Goal: Information Seeking & Learning: Check status

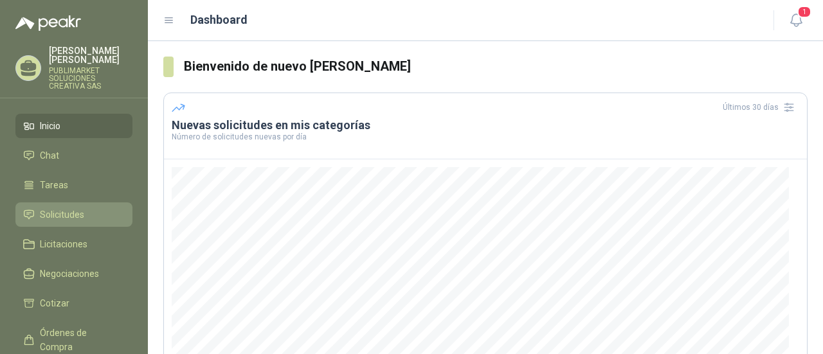
click at [67, 208] on span "Solicitudes" at bounding box center [62, 215] width 44 height 14
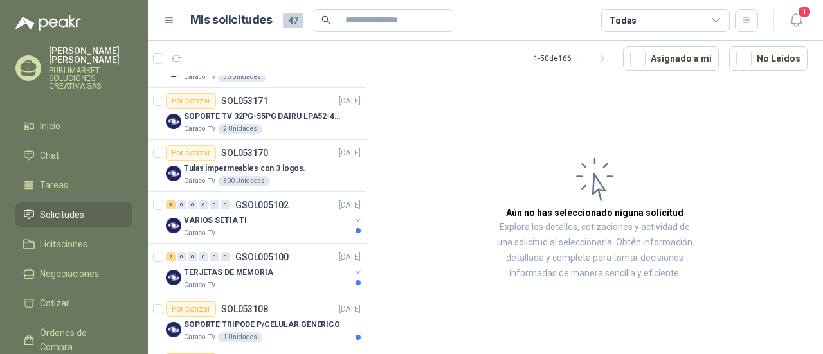
scroll to position [340, 0]
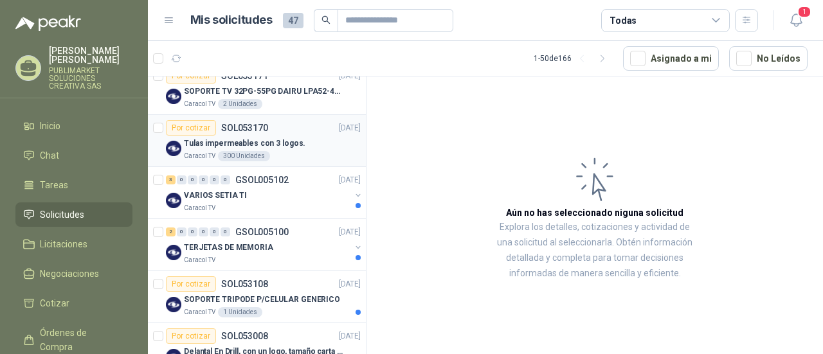
click at [291, 156] on div "Caracol TV 300 Unidades" at bounding box center [272, 156] width 177 height 10
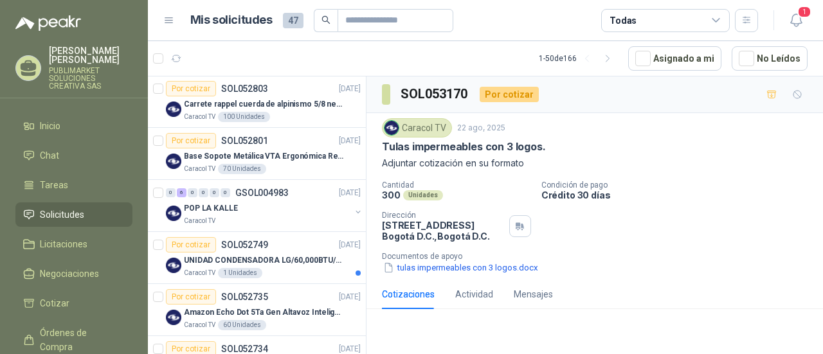
scroll to position [703, 0]
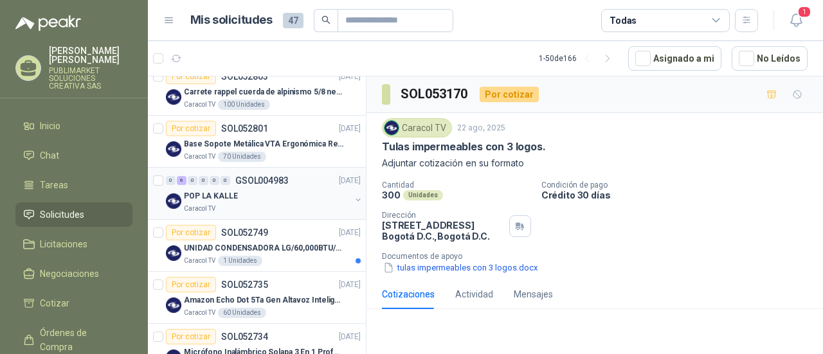
click at [262, 204] on div "Caracol TV" at bounding box center [267, 209] width 167 height 10
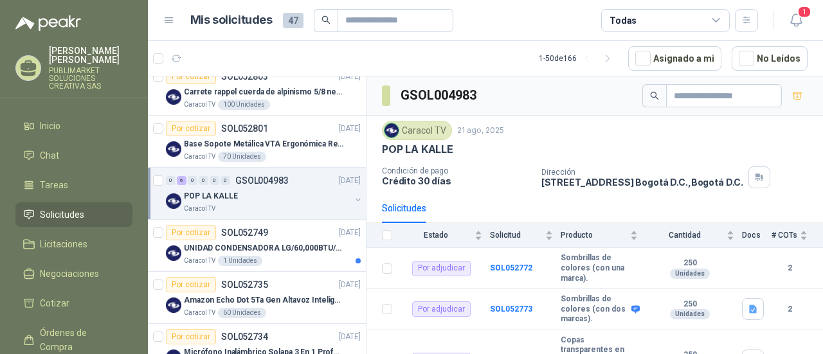
click at [262, 204] on div "Caracol TV" at bounding box center [267, 209] width 167 height 10
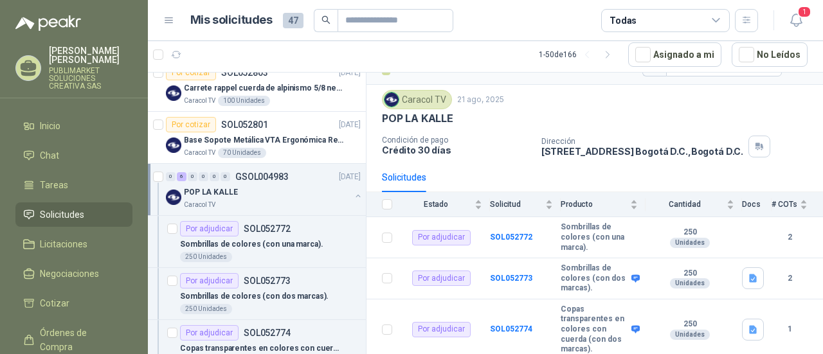
scroll to position [13, 0]
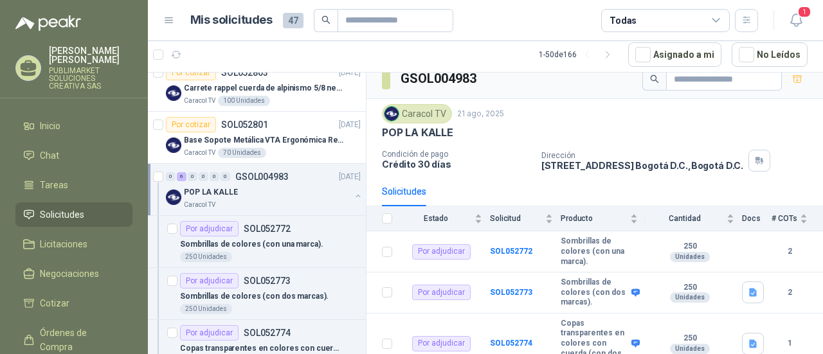
click at [286, 187] on div "POP LA KALLE" at bounding box center [267, 192] width 167 height 15
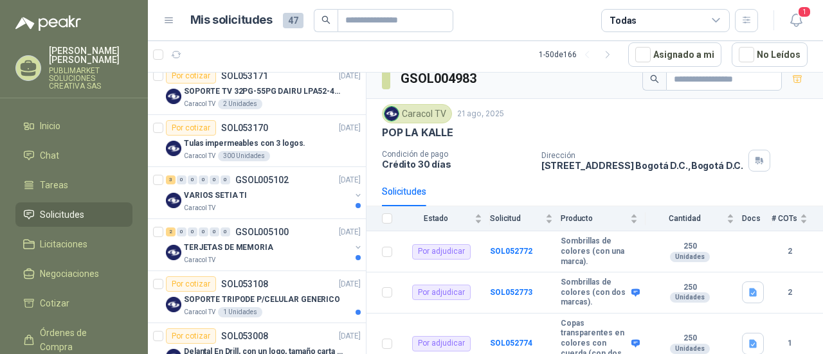
scroll to position [343, 0]
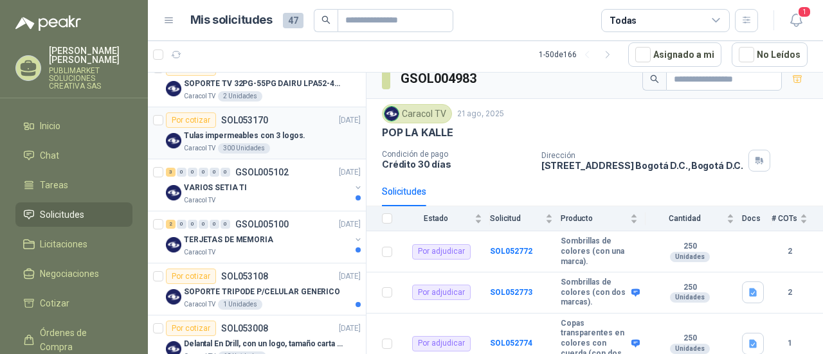
click at [307, 146] on div "Caracol TV 300 Unidades" at bounding box center [272, 148] width 177 height 10
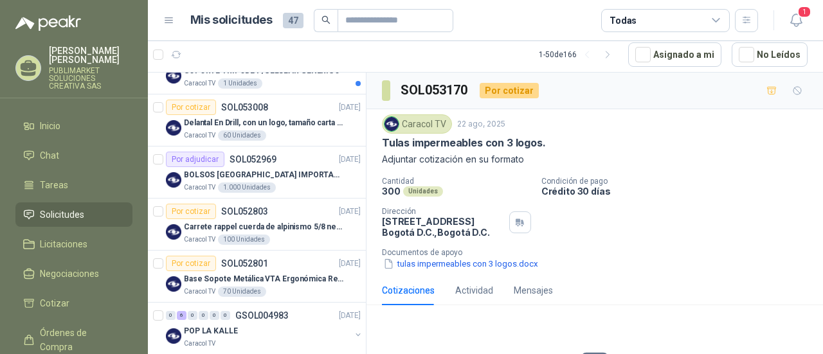
scroll to position [590, 0]
